Goal: Task Accomplishment & Management: Manage account settings

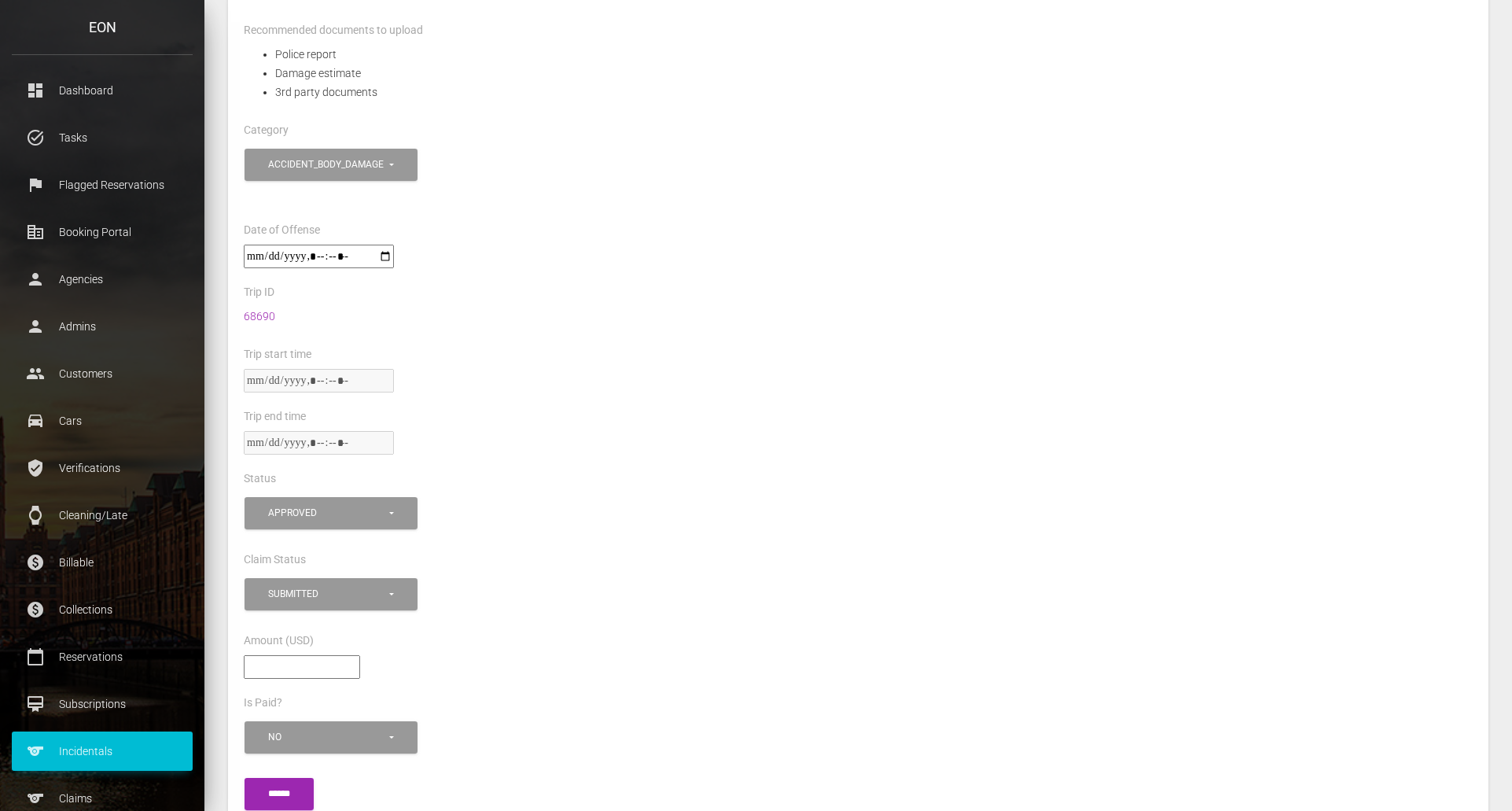
click at [1087, 188] on div "**********" at bounding box center [858, 183] width 1252 height 76
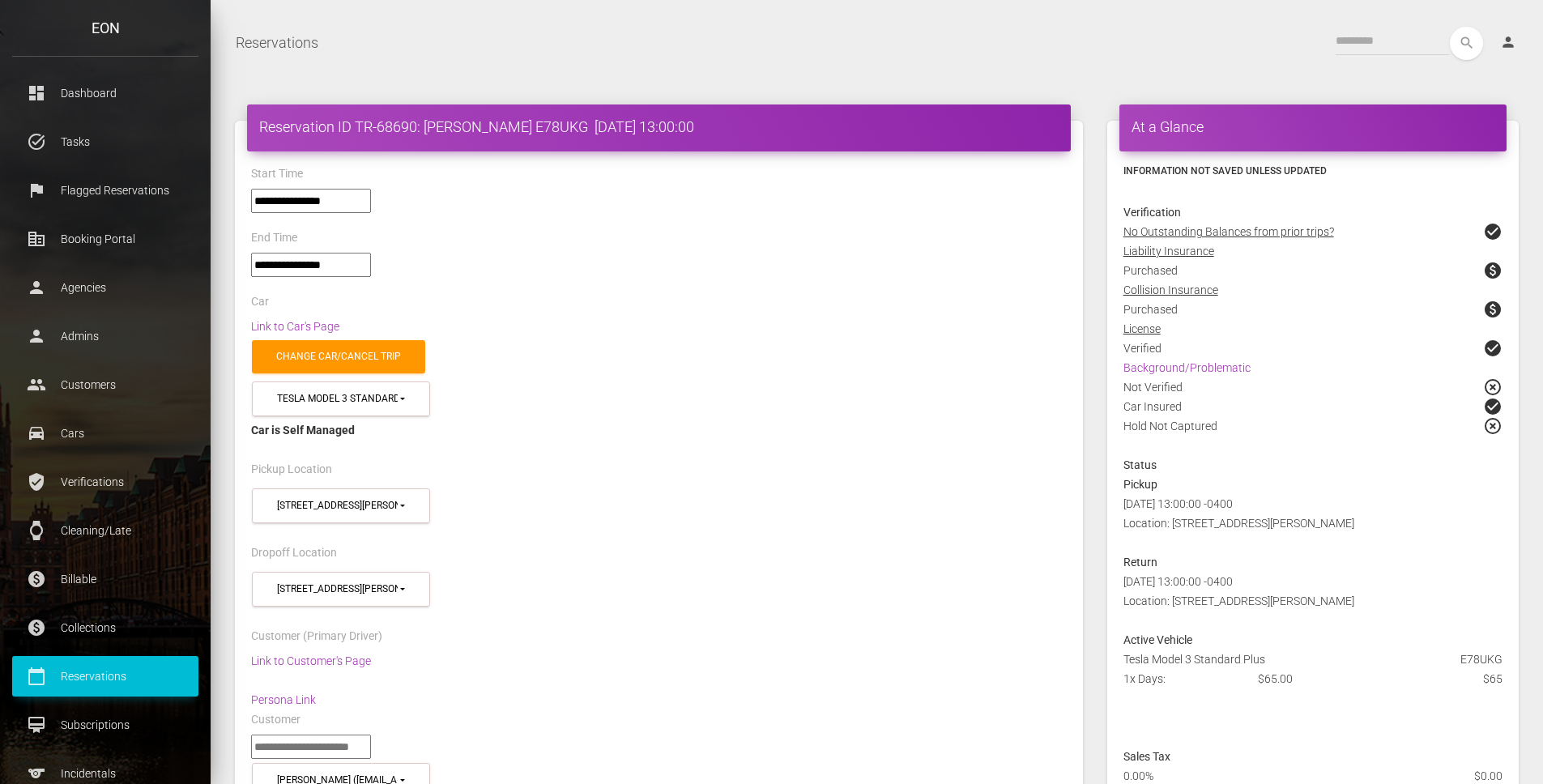
select select "*****"
select select
